Goal: Task Accomplishment & Management: Use online tool/utility

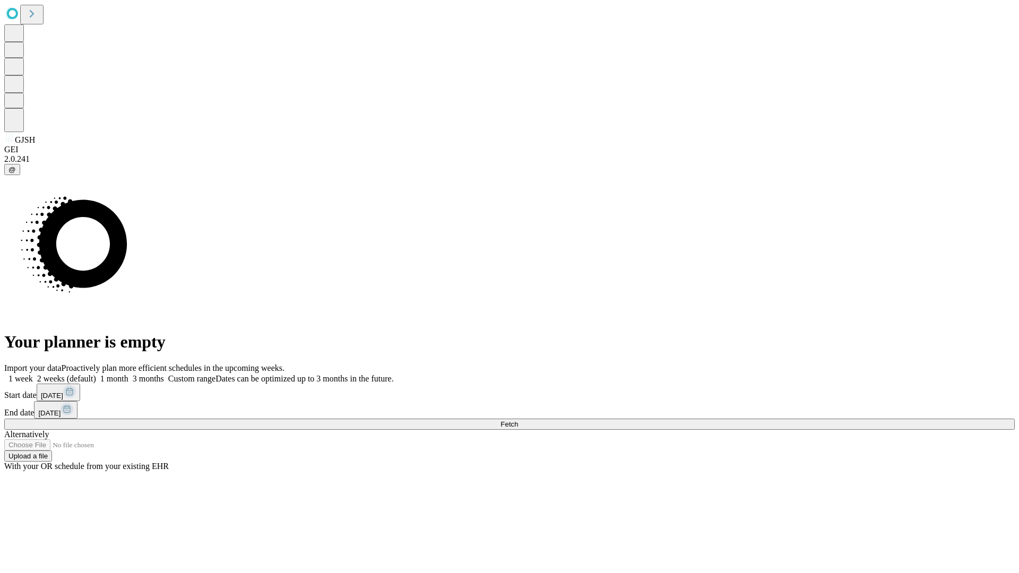
click at [33, 374] on label "1 week" at bounding box center [18, 378] width 29 height 9
click at [518, 420] on span "Fetch" at bounding box center [509, 424] width 18 height 8
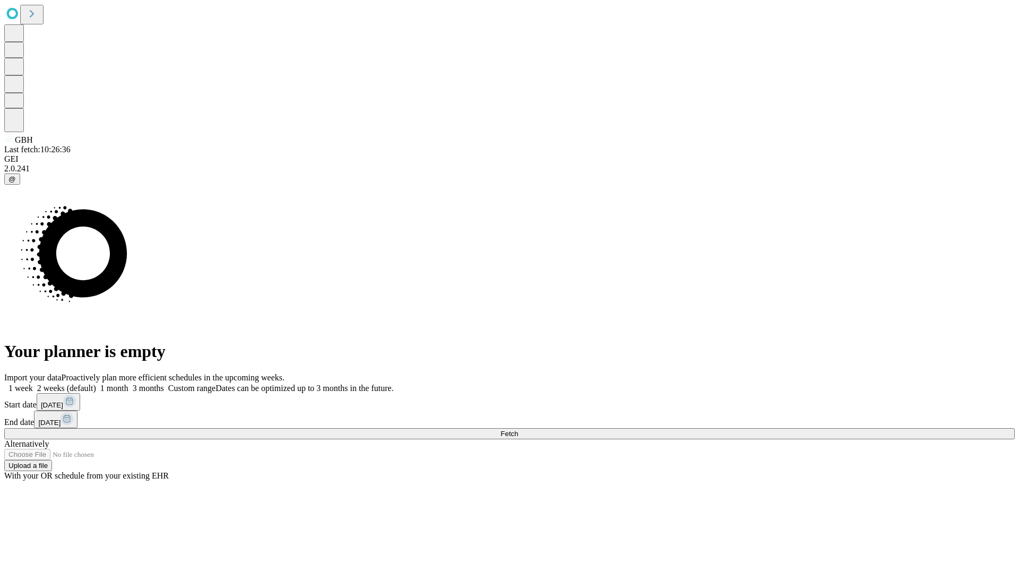
click at [33, 384] on label "1 week" at bounding box center [18, 388] width 29 height 9
click at [518, 430] on span "Fetch" at bounding box center [509, 434] width 18 height 8
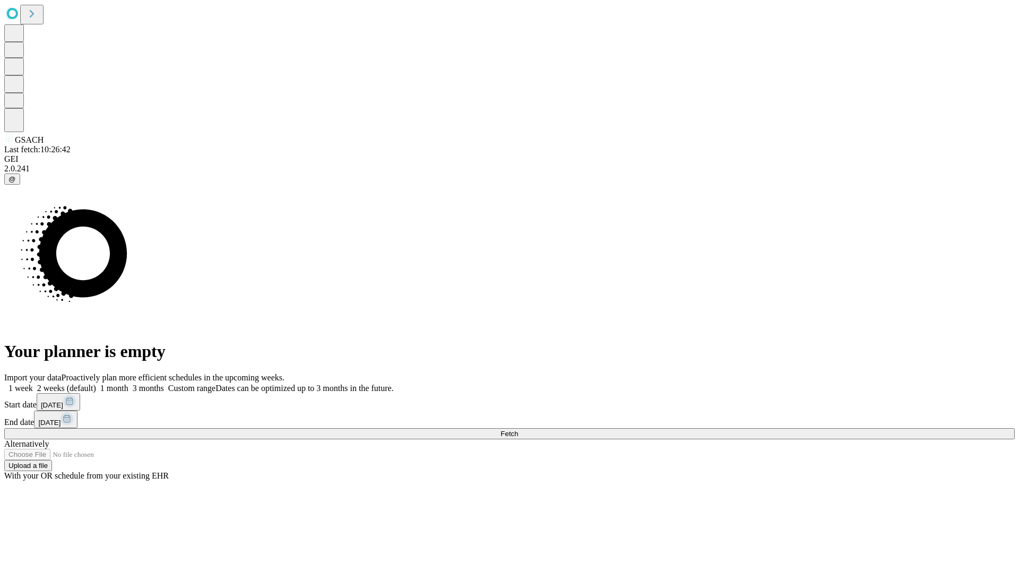
click at [33, 384] on label "1 week" at bounding box center [18, 388] width 29 height 9
click at [518, 430] on span "Fetch" at bounding box center [509, 434] width 18 height 8
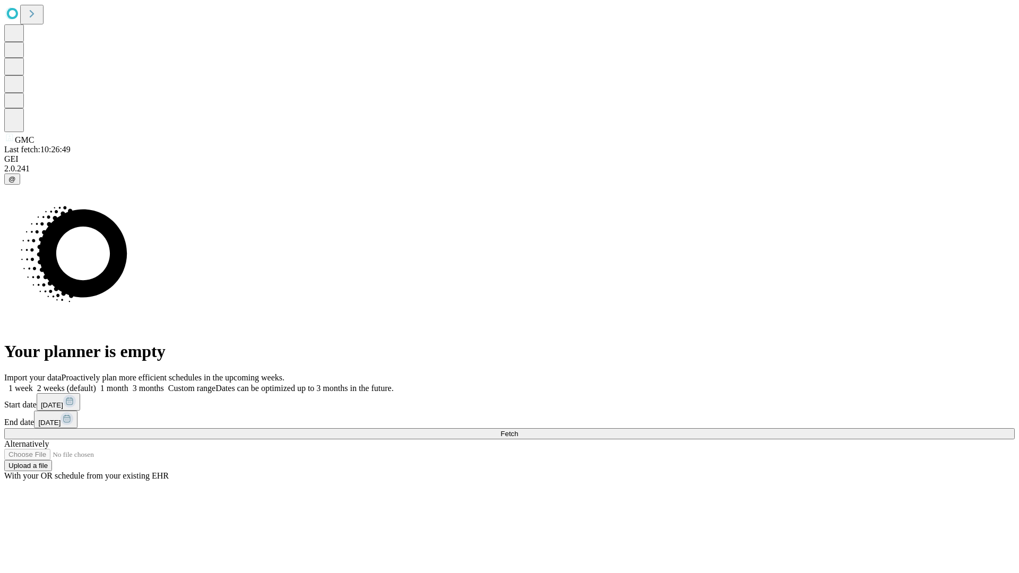
click at [33, 384] on label "1 week" at bounding box center [18, 388] width 29 height 9
click at [518, 430] on span "Fetch" at bounding box center [509, 434] width 18 height 8
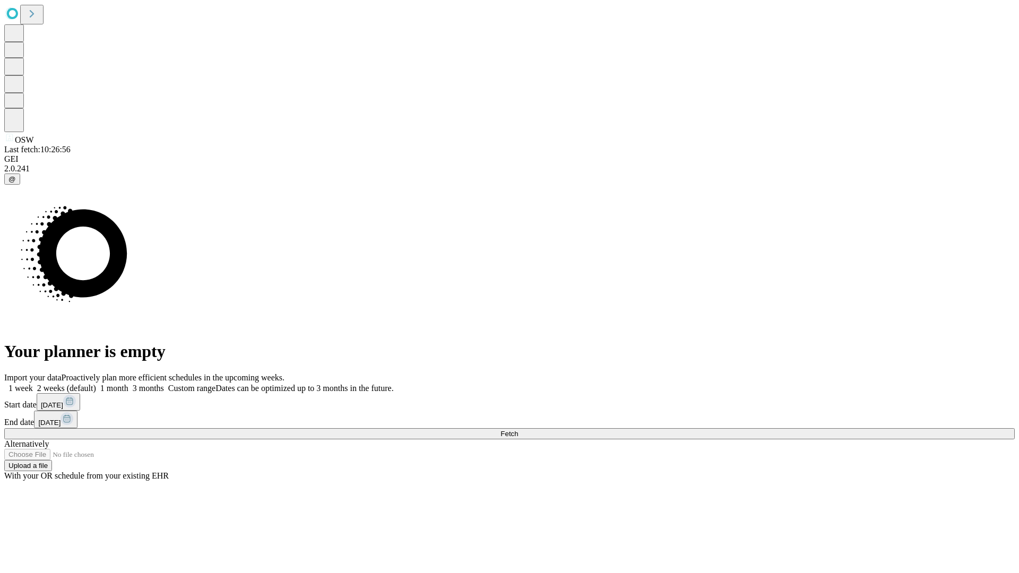
click at [518, 430] on span "Fetch" at bounding box center [509, 434] width 18 height 8
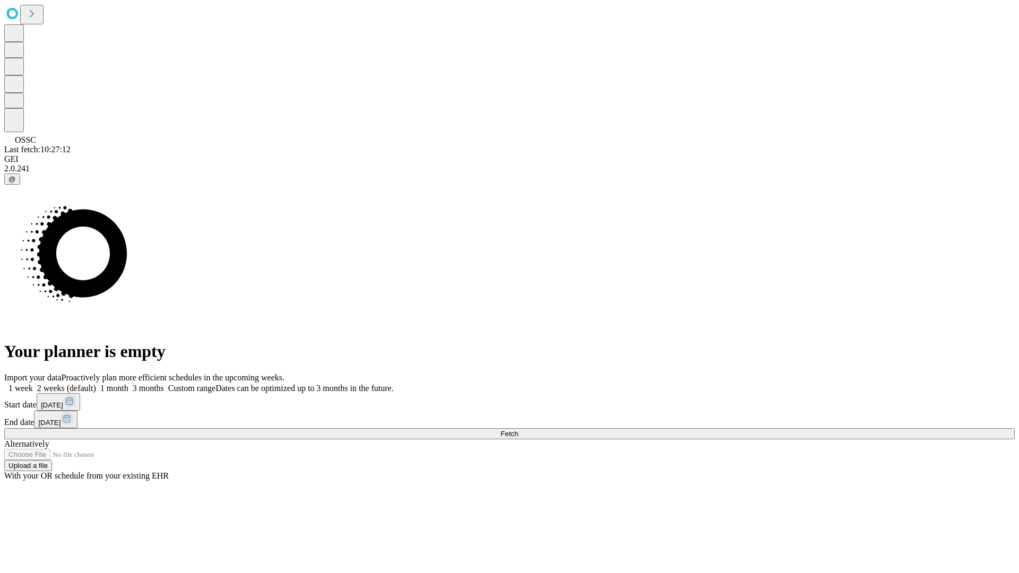
click at [33, 384] on label "1 week" at bounding box center [18, 388] width 29 height 9
click at [518, 430] on span "Fetch" at bounding box center [509, 434] width 18 height 8
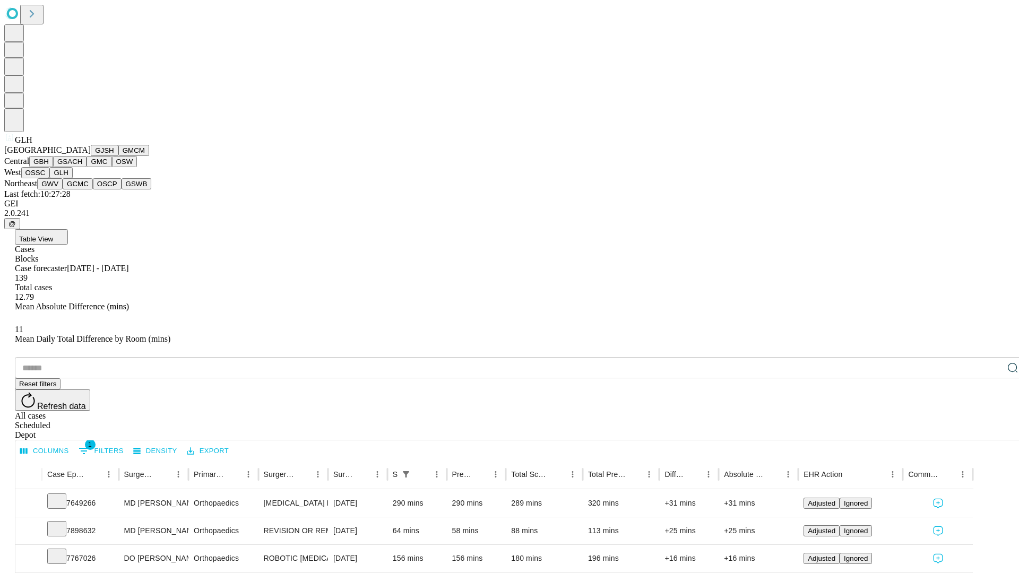
click at [63, 189] on button "GWV" at bounding box center [49, 183] width 25 height 11
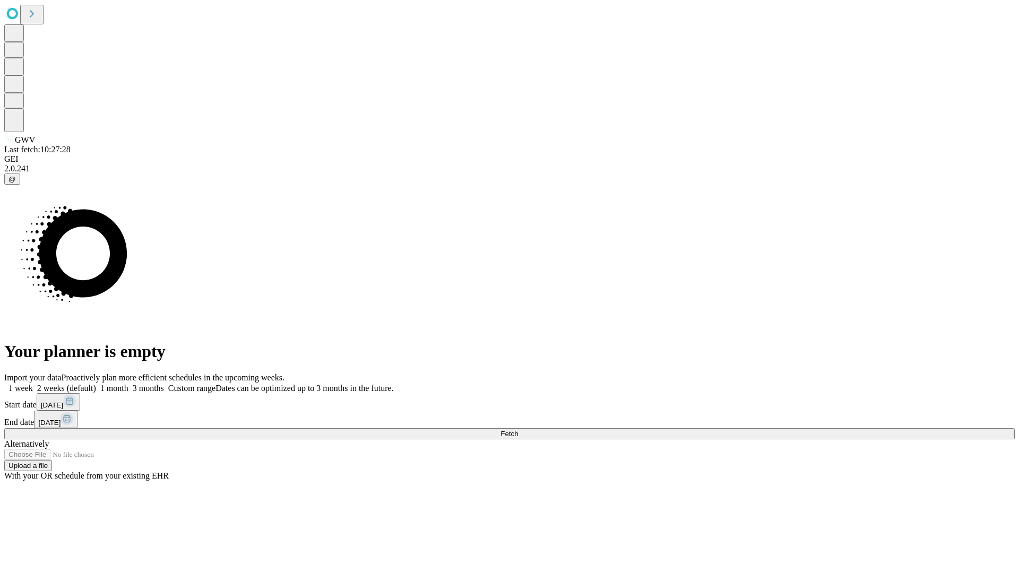
click at [33, 384] on label "1 week" at bounding box center [18, 388] width 29 height 9
click at [518, 430] on span "Fetch" at bounding box center [509, 434] width 18 height 8
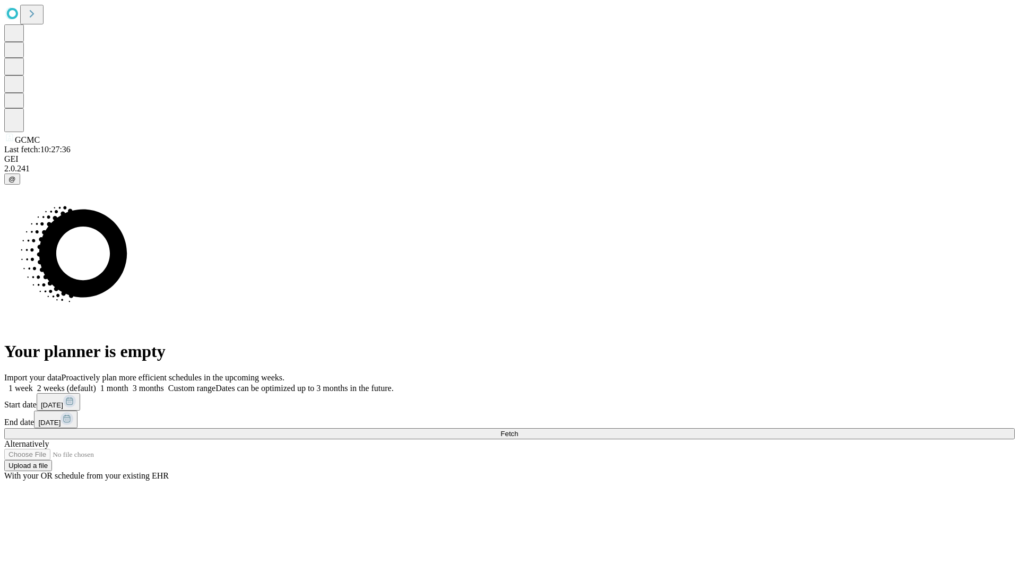
click at [33, 384] on label "1 week" at bounding box center [18, 388] width 29 height 9
click at [518, 430] on span "Fetch" at bounding box center [509, 434] width 18 height 8
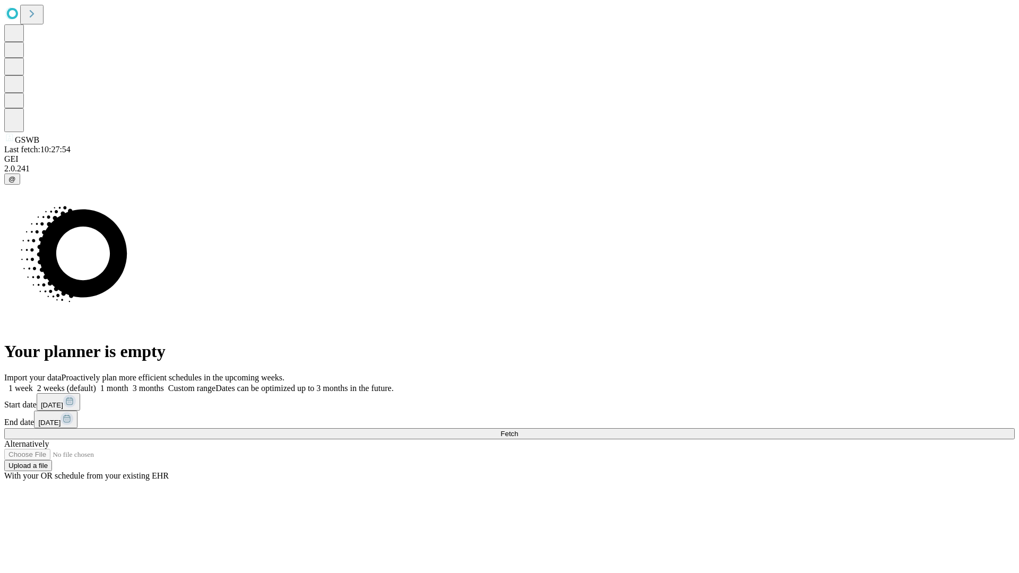
click at [33, 384] on label "1 week" at bounding box center [18, 388] width 29 height 9
click at [518, 430] on span "Fetch" at bounding box center [509, 434] width 18 height 8
